Goal: Task Accomplishment & Management: Use online tool/utility

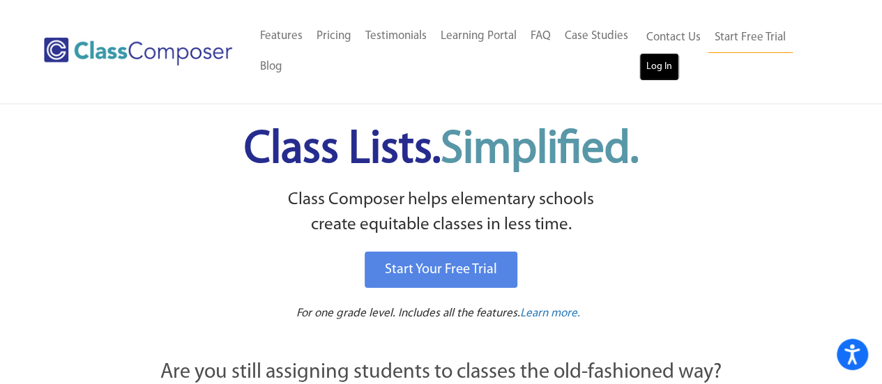
click at [653, 68] on link "Log In" at bounding box center [659, 67] width 40 height 28
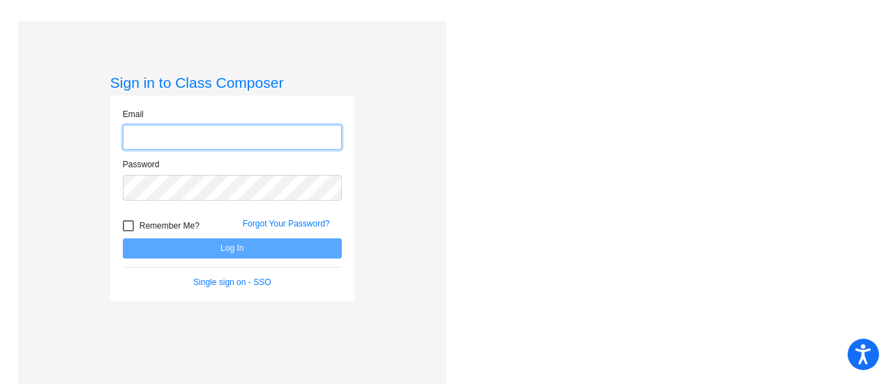
type input "[PERSON_NAME][EMAIL_ADDRESS][PERSON_NAME][DOMAIN_NAME]"
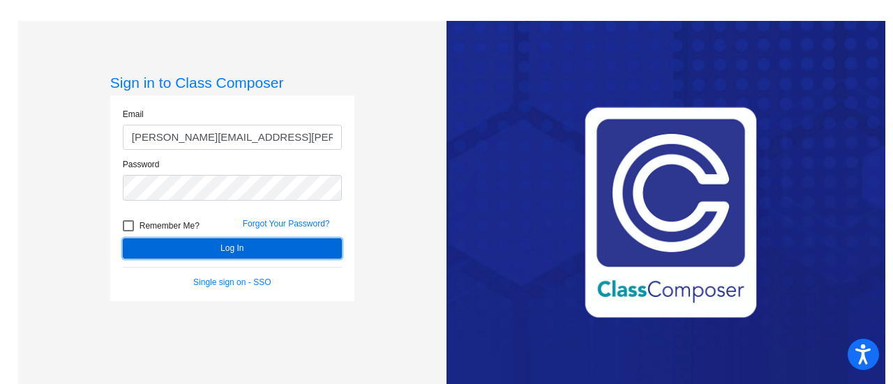
click at [241, 252] on button "Log In" at bounding box center [232, 249] width 219 height 20
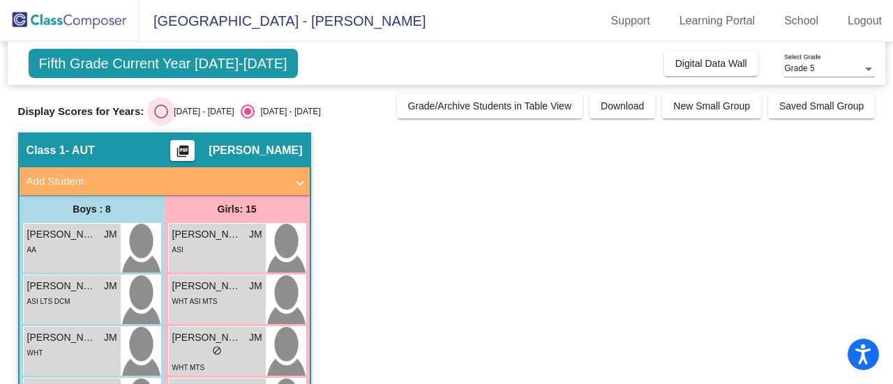
click at [162, 112] on div "Select an option" at bounding box center [161, 112] width 14 height 14
click at [161, 119] on input "[DATE] - [DATE]" at bounding box center [160, 119] width 1 height 1
radio input "true"
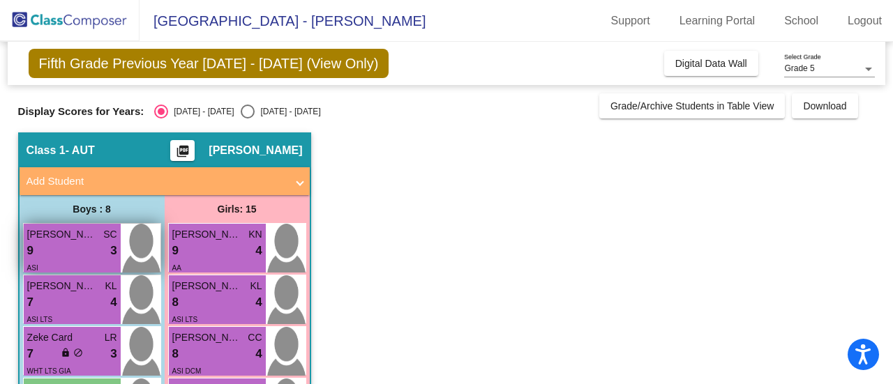
click at [80, 260] on div "ASI" at bounding box center [72, 267] width 90 height 15
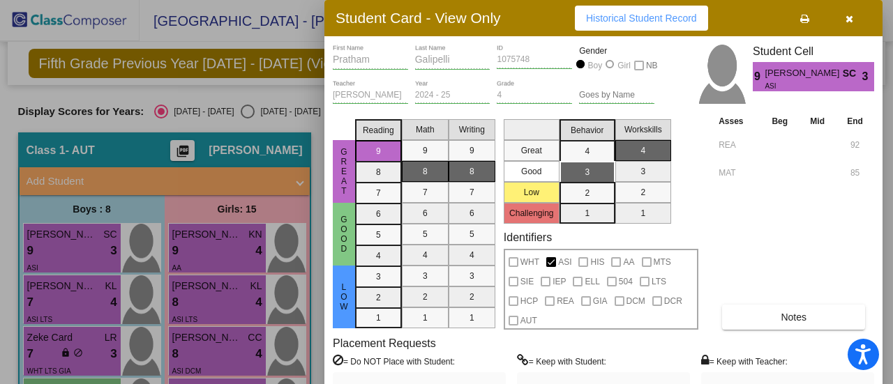
click at [85, 319] on div at bounding box center [446, 192] width 893 height 384
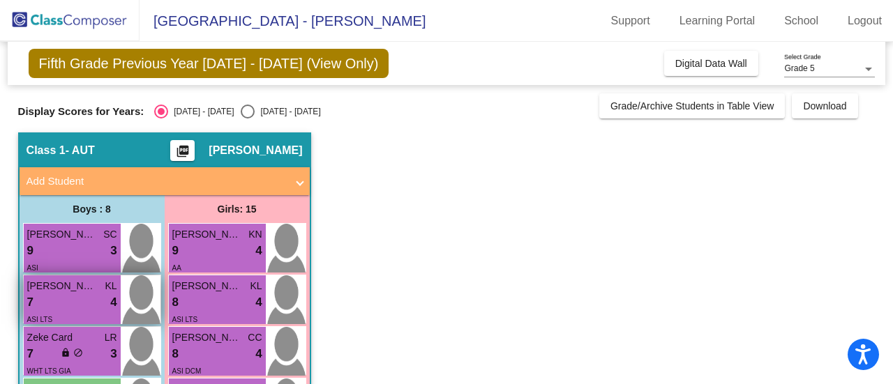
click at [100, 301] on div "7 lock do_not_disturb_alt 4" at bounding box center [72, 303] width 90 height 18
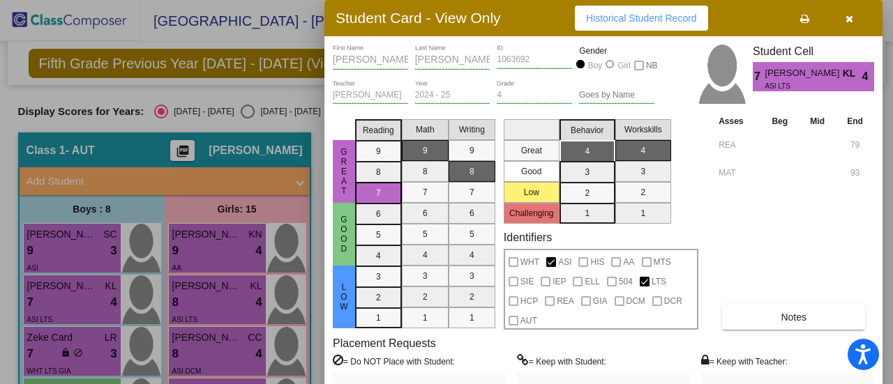
click at [92, 355] on div at bounding box center [446, 192] width 893 height 384
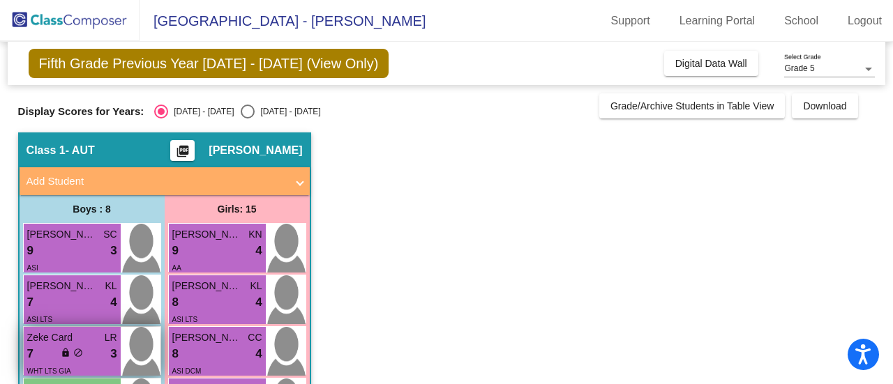
click at [102, 356] on div "7 lock do_not_disturb_alt 3" at bounding box center [72, 354] width 90 height 18
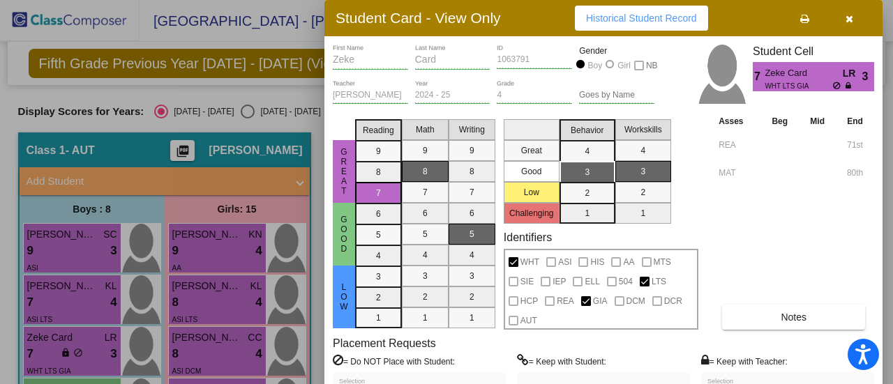
click at [233, 237] on div at bounding box center [446, 192] width 893 height 384
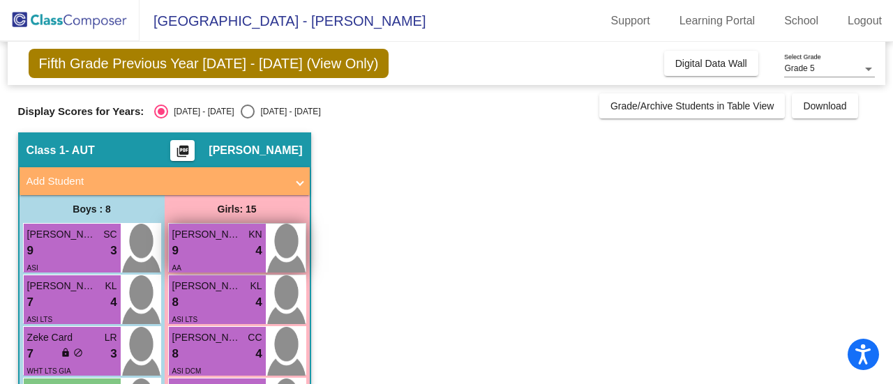
click at [230, 255] on div "9 lock do_not_disturb_alt 4" at bounding box center [217, 251] width 90 height 18
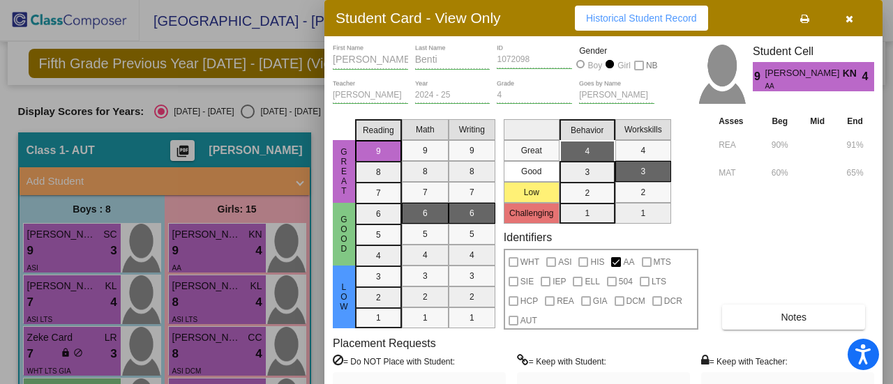
click at [236, 297] on div at bounding box center [446, 192] width 893 height 384
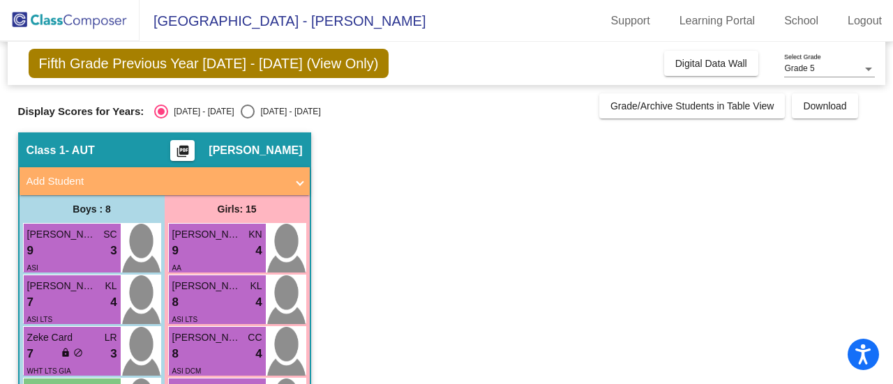
click at [234, 305] on div "8 lock do_not_disturb_alt 4" at bounding box center [217, 303] width 90 height 18
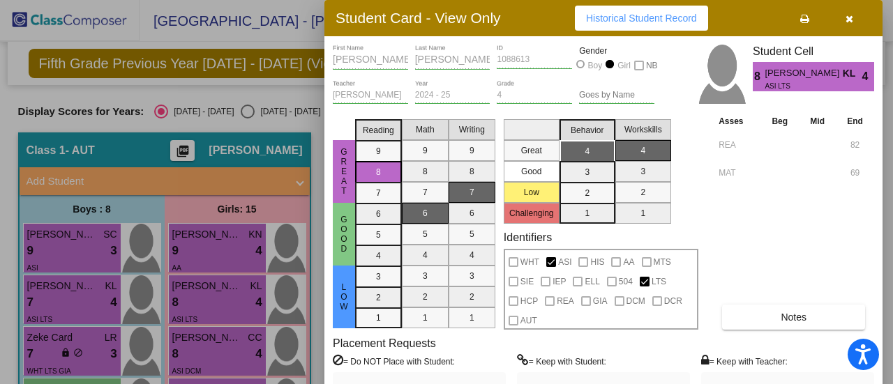
click at [233, 331] on div at bounding box center [446, 192] width 893 height 384
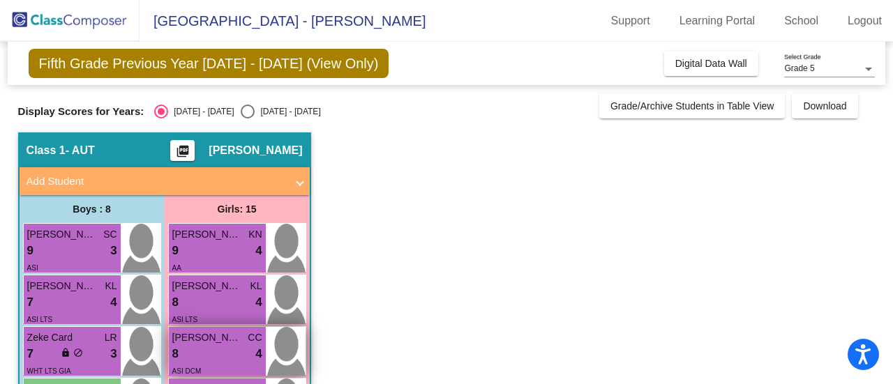
click at [236, 349] on div "8 lock do_not_disturb_alt 4" at bounding box center [217, 354] width 90 height 18
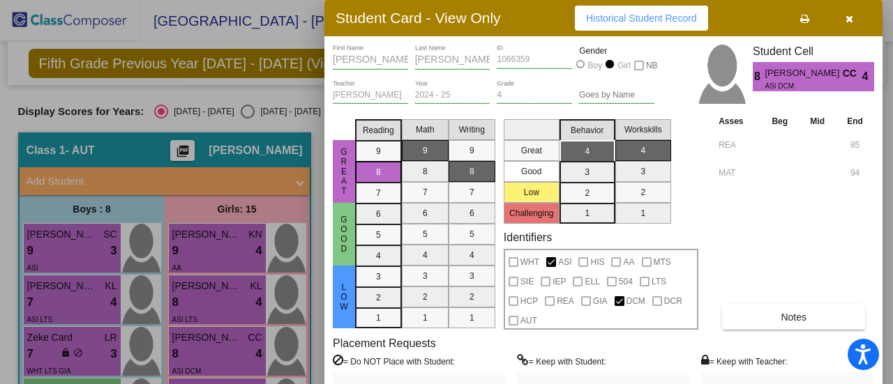
click at [266, 278] on div at bounding box center [446, 192] width 893 height 384
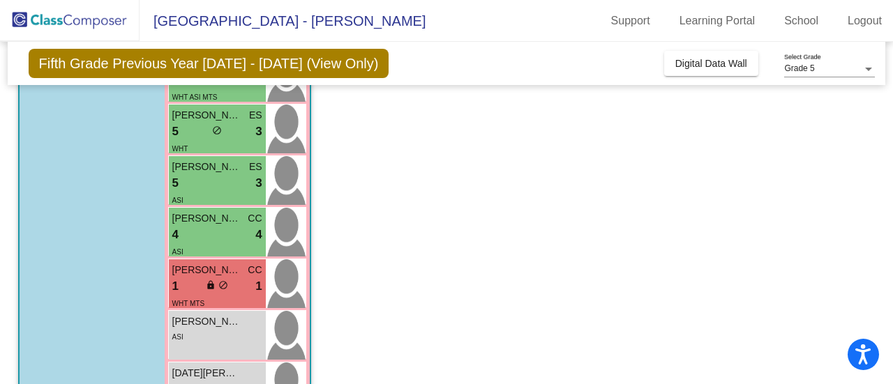
scroll to position [589, 0]
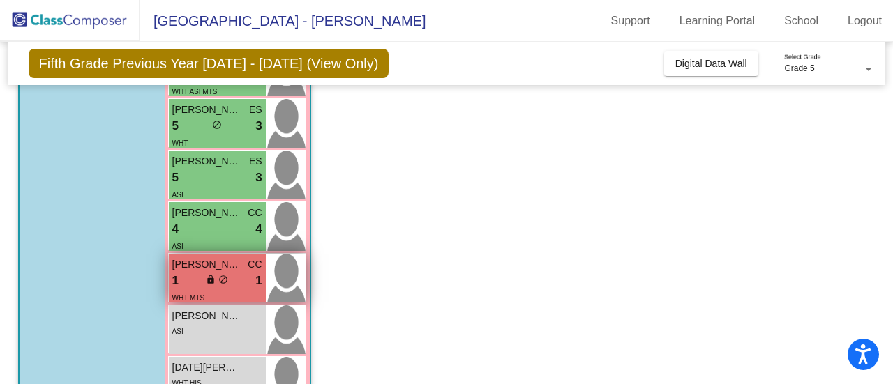
click at [224, 283] on span "do_not_disturb_alt" at bounding box center [223, 280] width 10 height 10
